Goal: Navigation & Orientation: Understand site structure

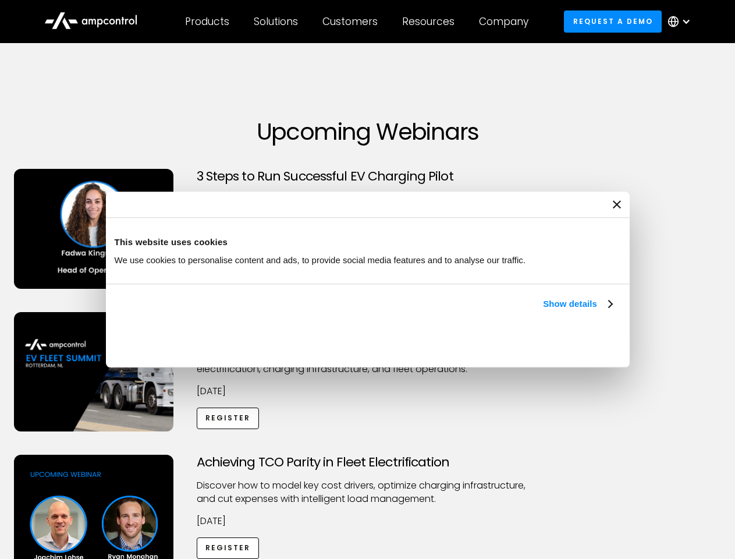
click at [543, 311] on link "Show details" at bounding box center [577, 304] width 69 height 14
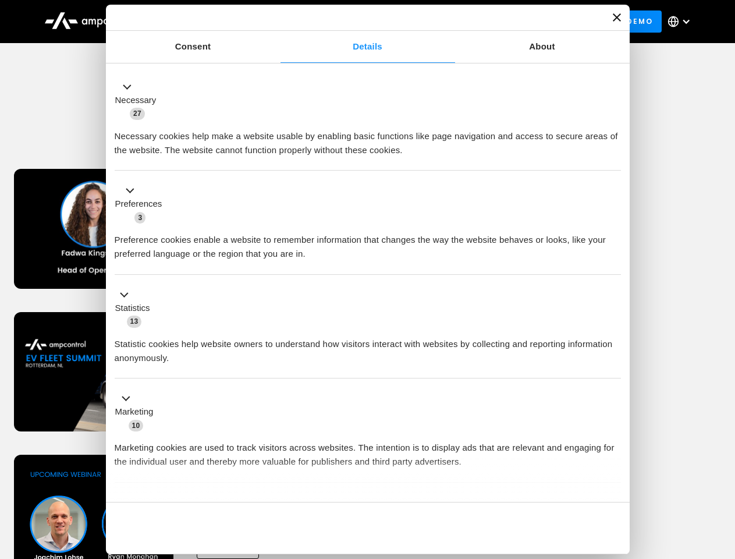
click at [613, 482] on ul "Necessary 27 Necessary cookies help make a website usable by enabling basic fun…" at bounding box center [367, 307] width 517 height 480
click at [722, 469] on div "Achieving TCO Parity in Fleet Electrification Discover how to model key cost dr…" at bounding box center [367, 546] width 731 height 183
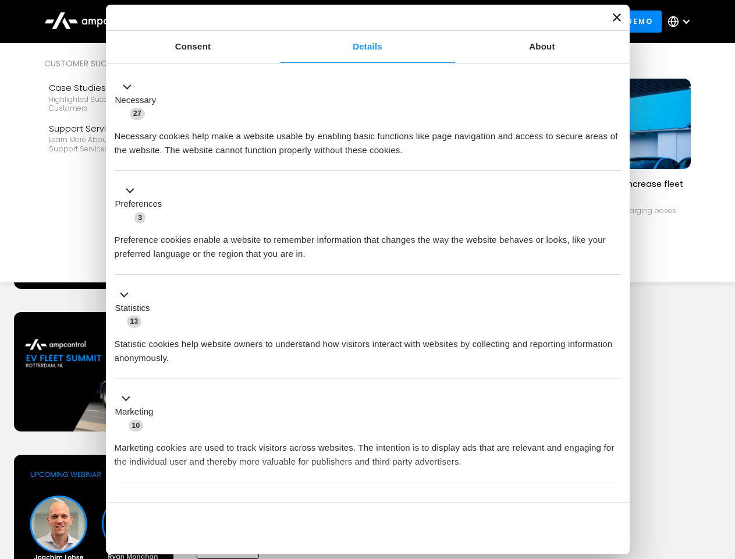
click at [358, 22] on div "Customers" at bounding box center [349, 21] width 55 height 13
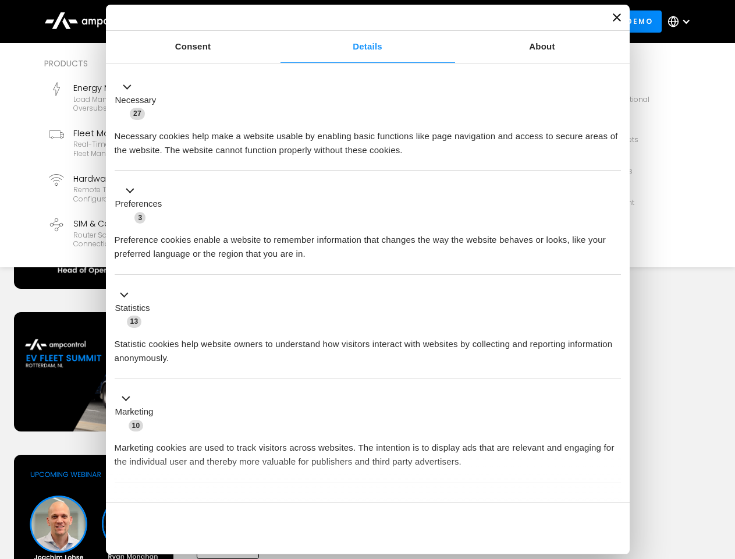
click at [207, 22] on div "Products" at bounding box center [207, 21] width 44 height 13
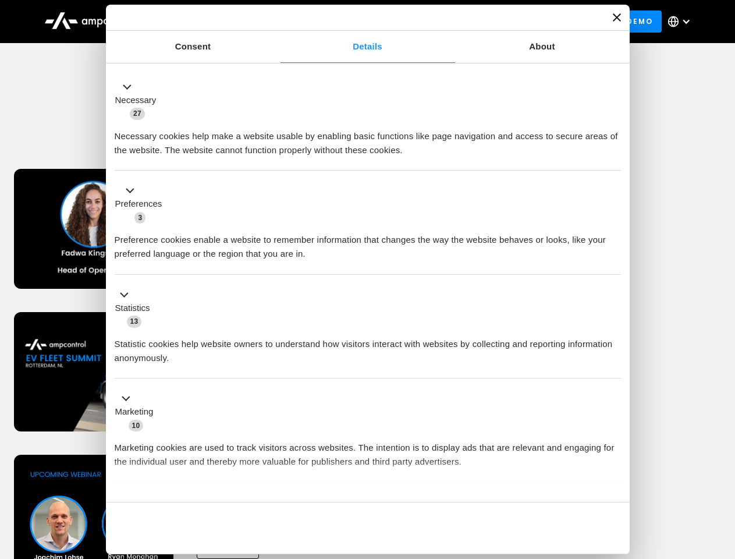
click at [276, 22] on div "Solutions" at bounding box center [276, 21] width 44 height 13
click at [352, 22] on div "Customers" at bounding box center [349, 21] width 55 height 13
click at [431, 22] on div "Resources" at bounding box center [428, 21] width 52 height 13
click at [507, 22] on div "Company" at bounding box center [503, 21] width 49 height 13
click at [682, 22] on div at bounding box center [685, 21] width 9 height 9
